Goal: Navigation & Orientation: Find specific page/section

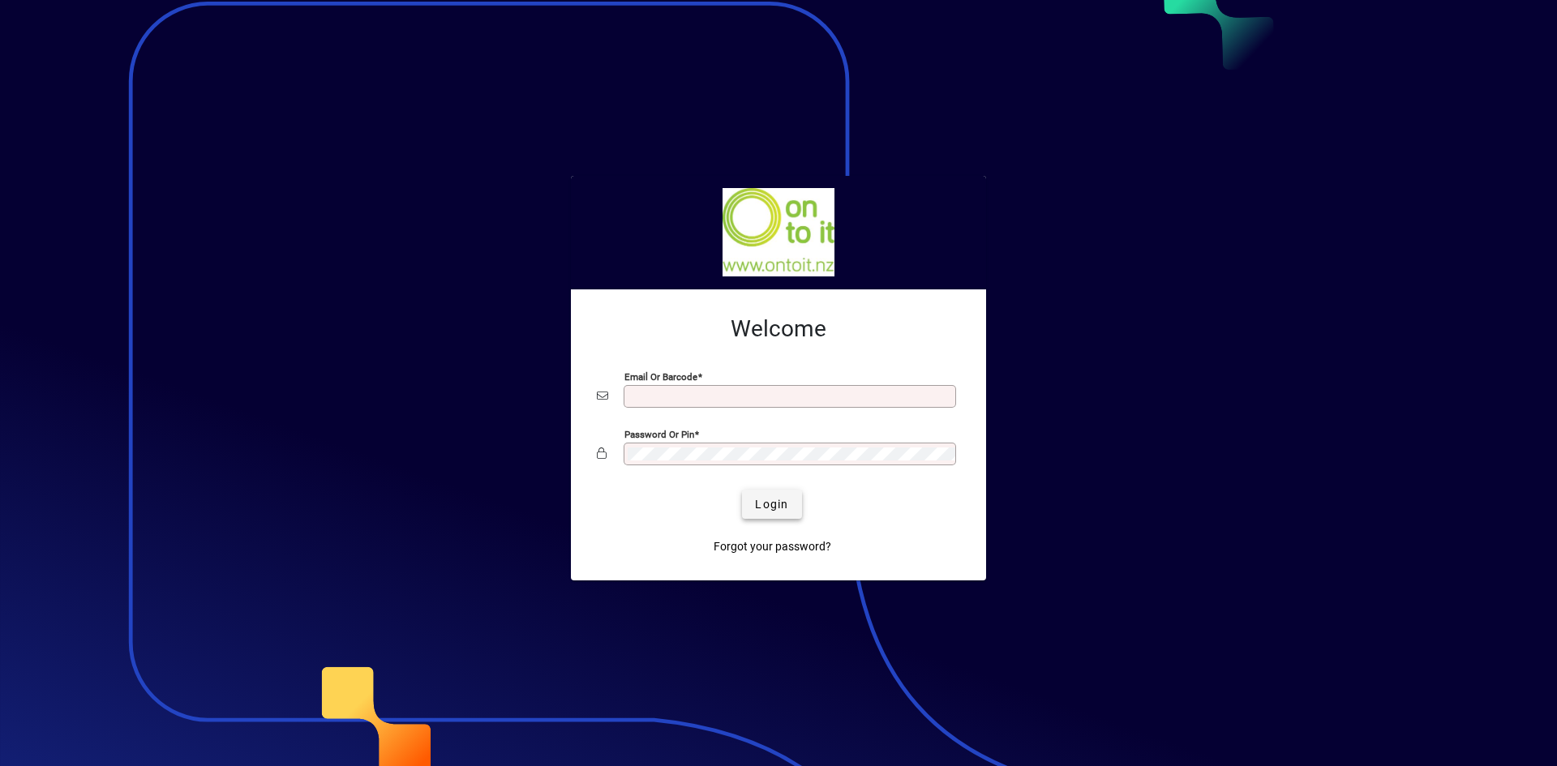
type input "**********"
click at [768, 498] on span "Login" at bounding box center [771, 504] width 33 height 17
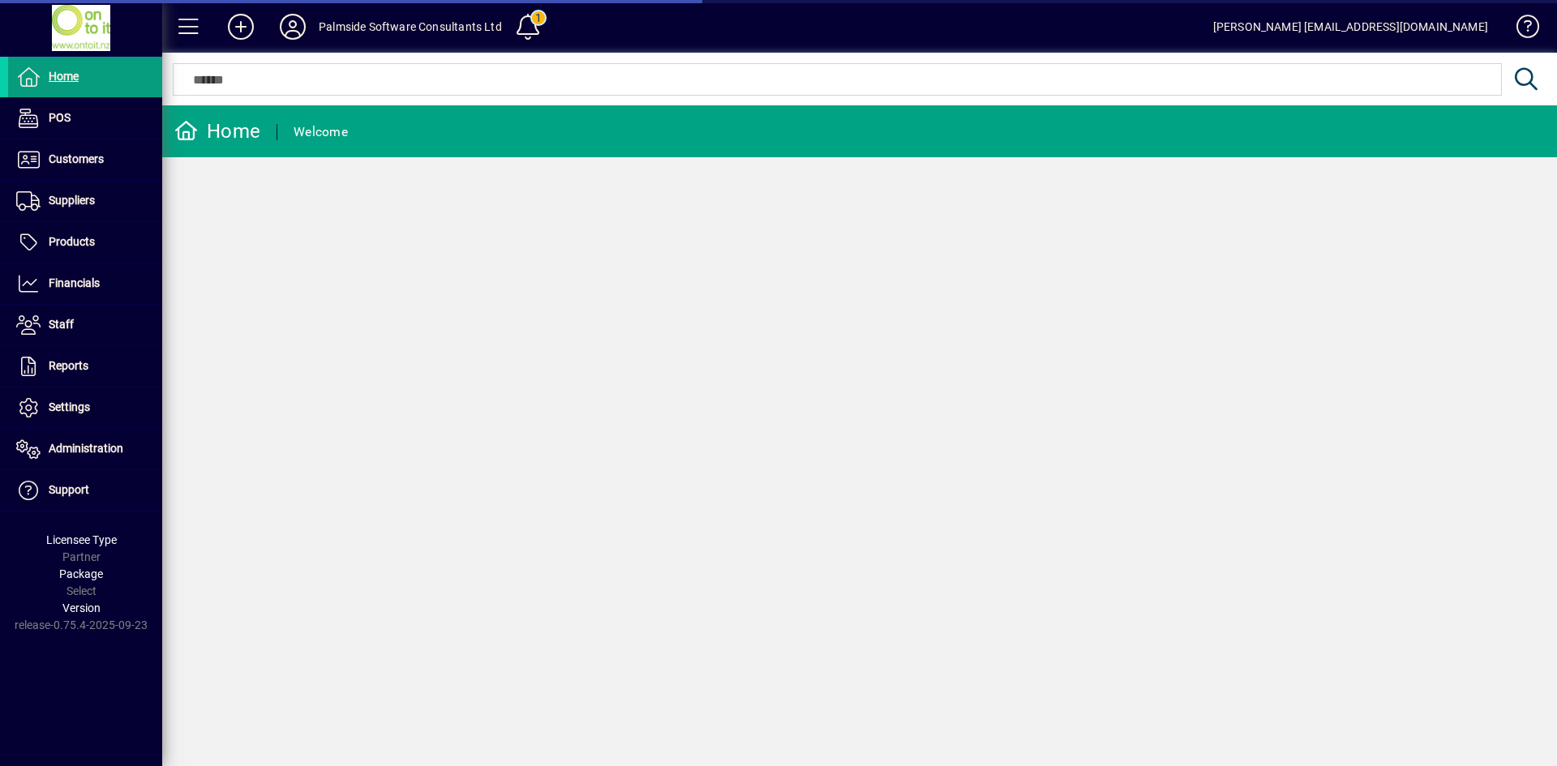
click at [292, 18] on icon at bounding box center [293, 27] width 32 height 26
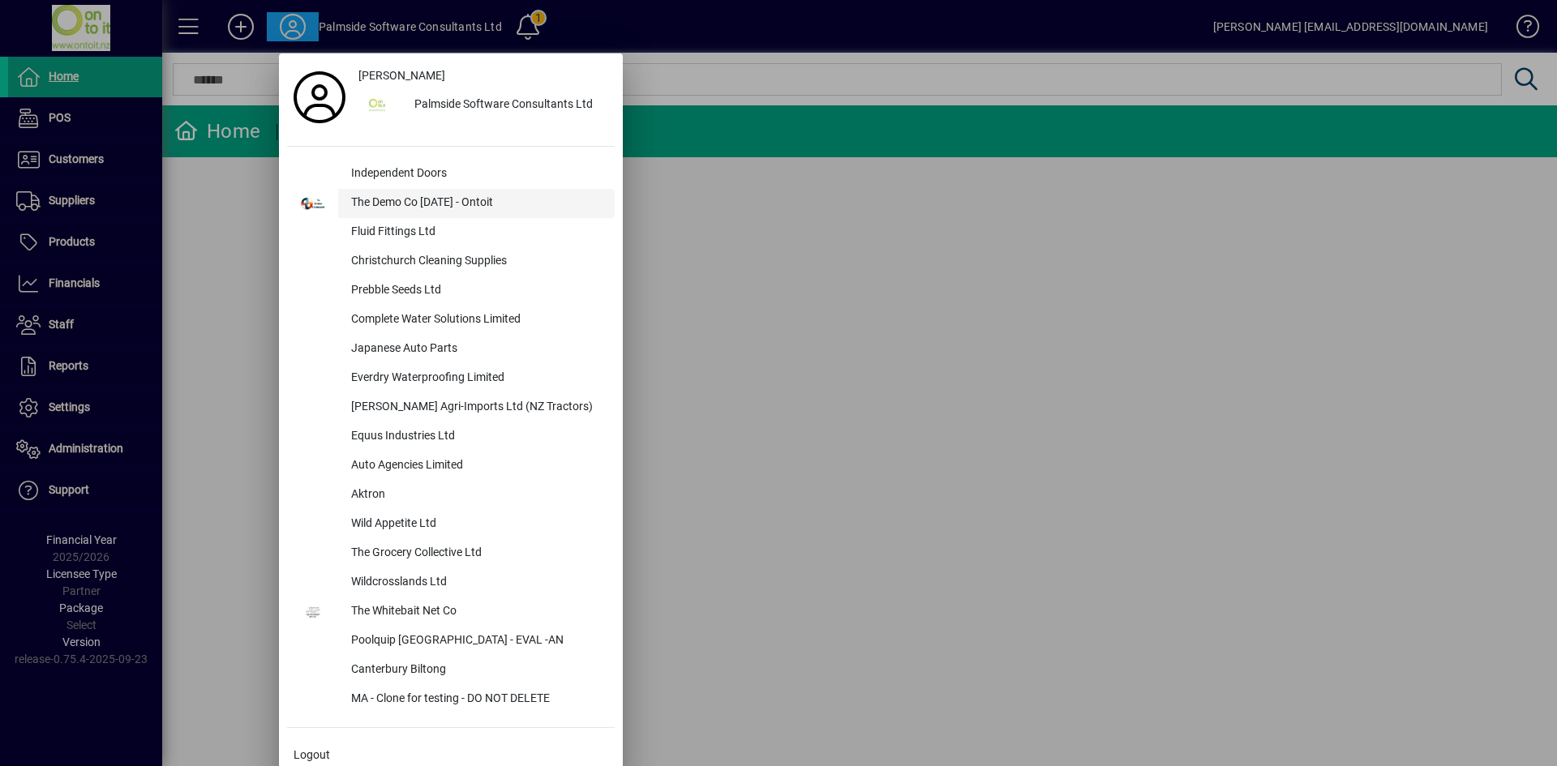
click at [469, 198] on div "The Demo Co [DATE] - Ontoit" at bounding box center [476, 203] width 277 height 29
